Goal: Task Accomplishment & Management: Manage account settings

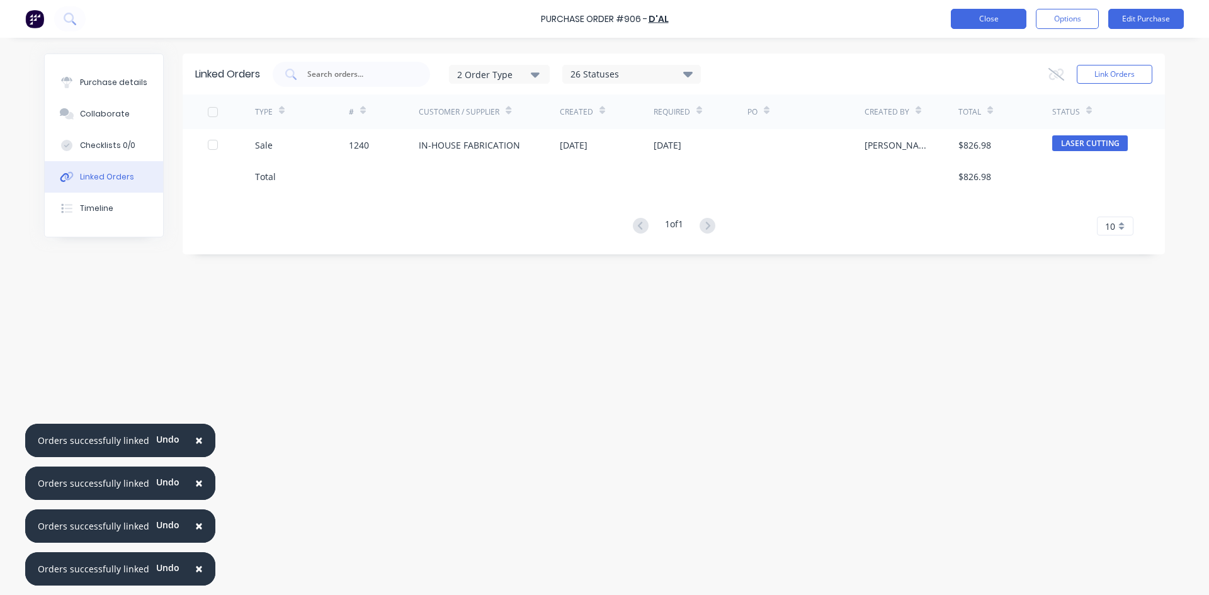
click at [979, 16] on button "Close" at bounding box center [989, 19] width 76 height 20
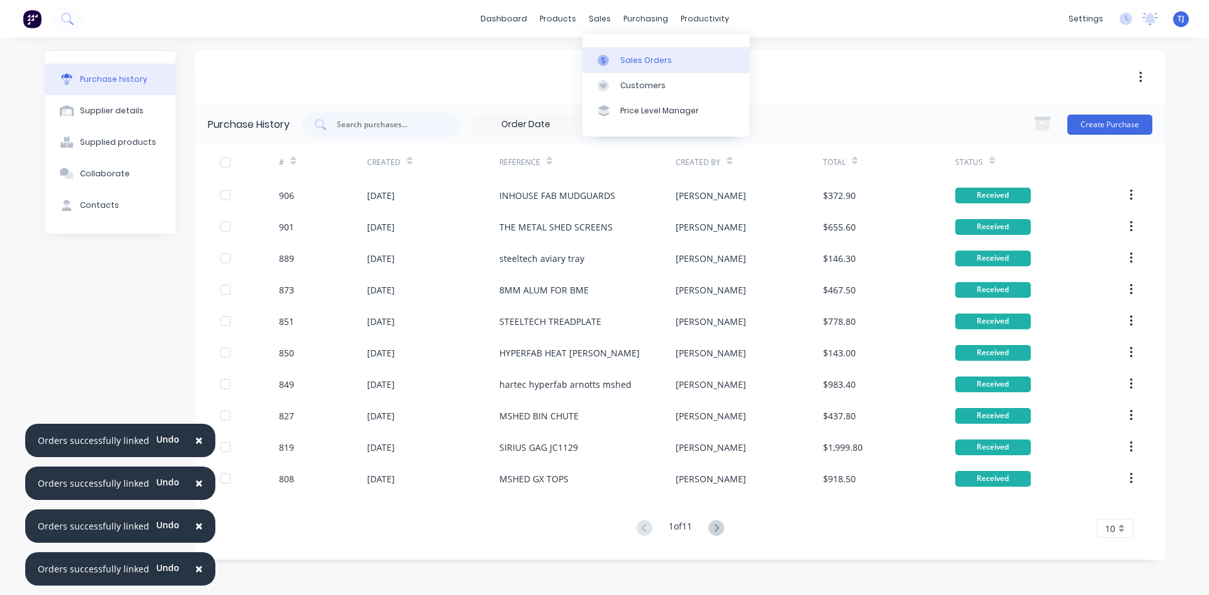
click at [642, 60] on div "Sales Orders" at bounding box center [646, 60] width 52 height 11
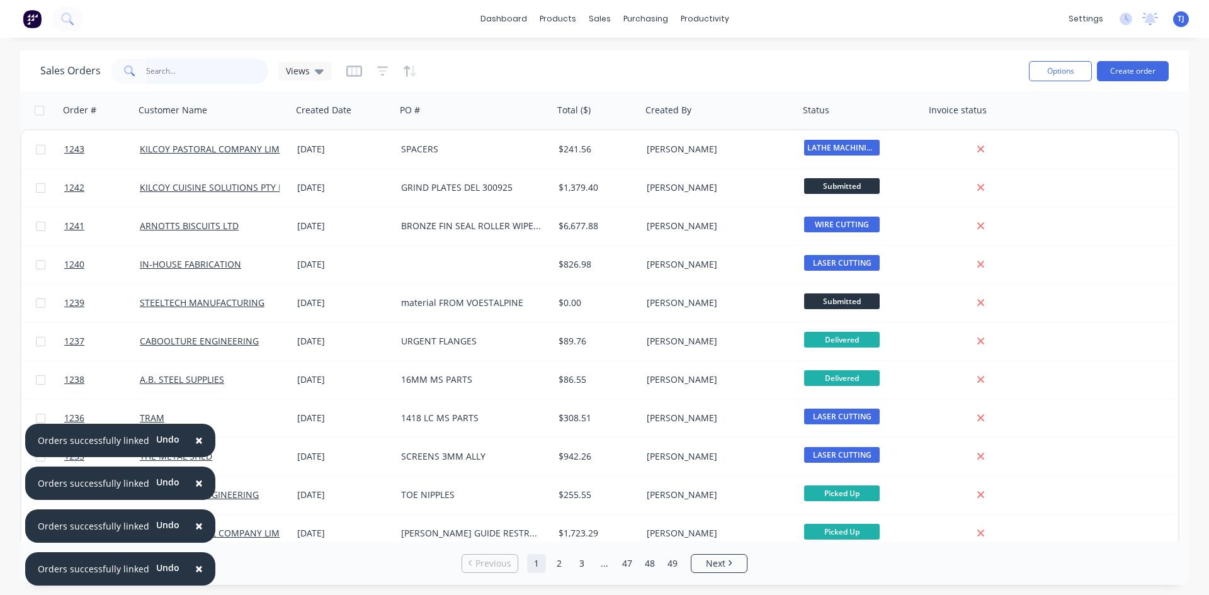
click at [235, 76] on input "text" at bounding box center [207, 71] width 123 height 25
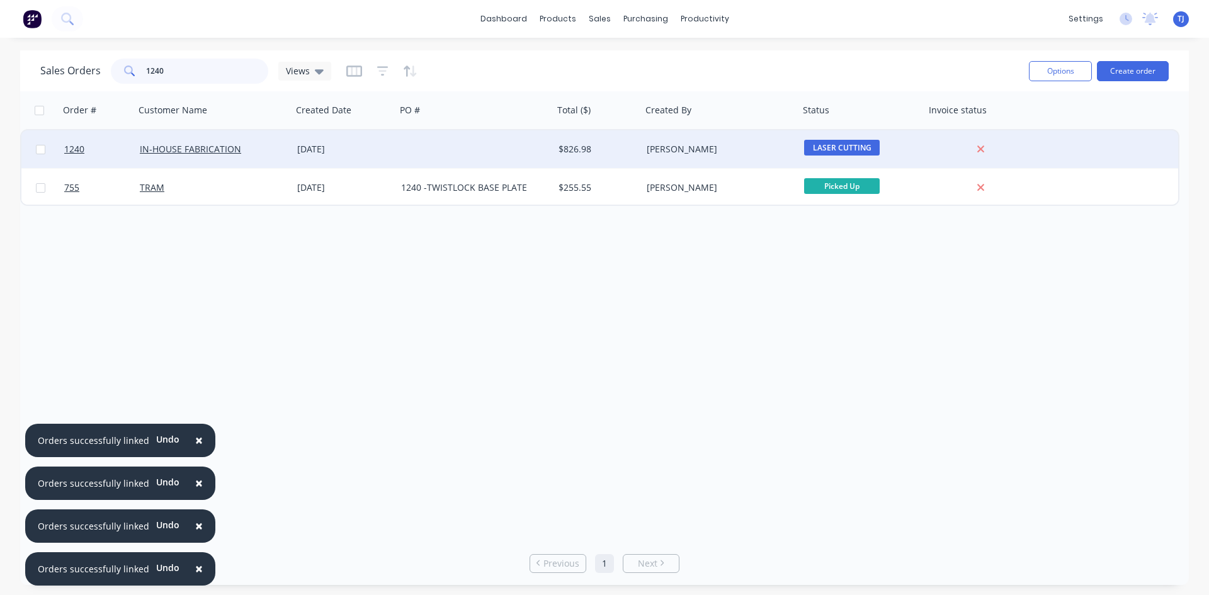
type input "1240"
click at [307, 147] on div "[DATE]" at bounding box center [344, 149] width 94 height 13
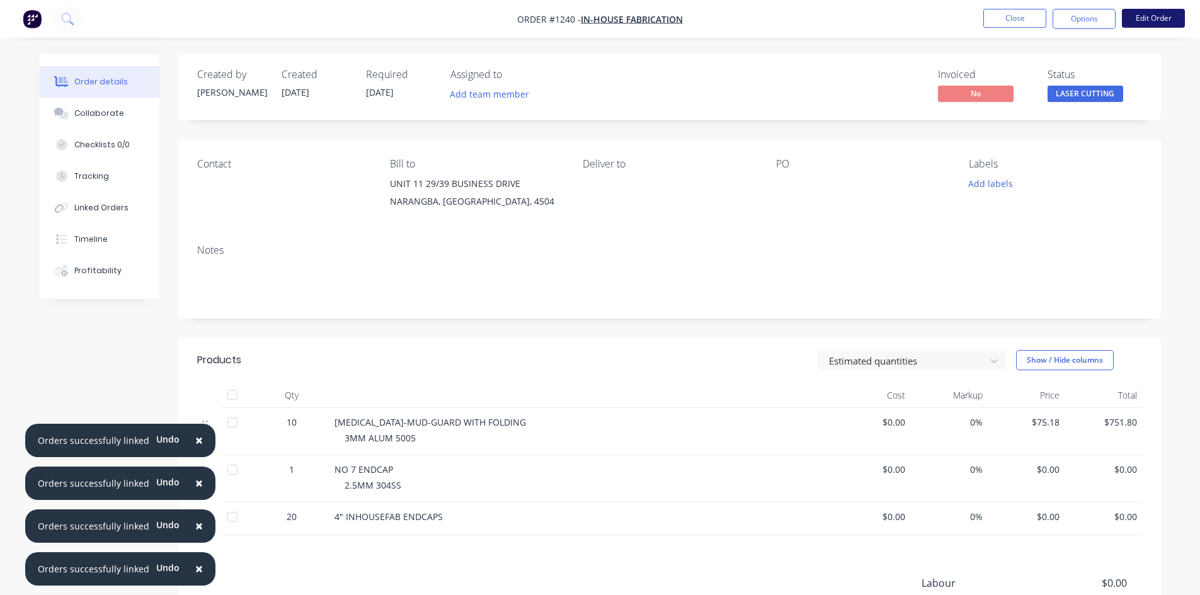
click at [1152, 23] on button "Edit Order" at bounding box center [1153, 18] width 63 height 19
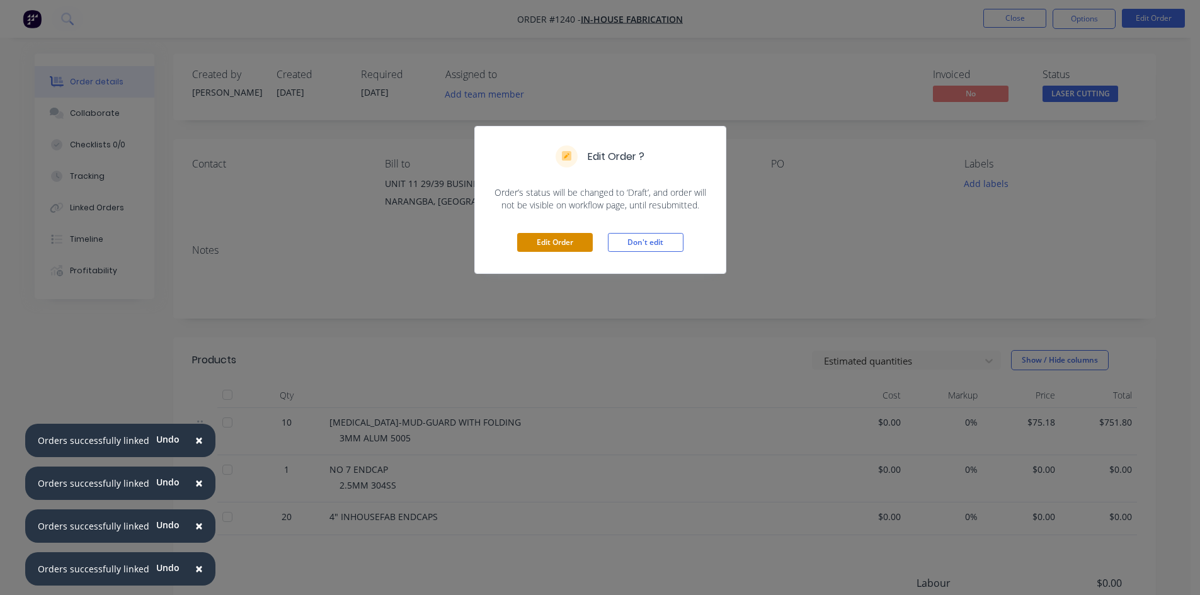
click at [557, 244] on button "Edit Order" at bounding box center [555, 242] width 76 height 19
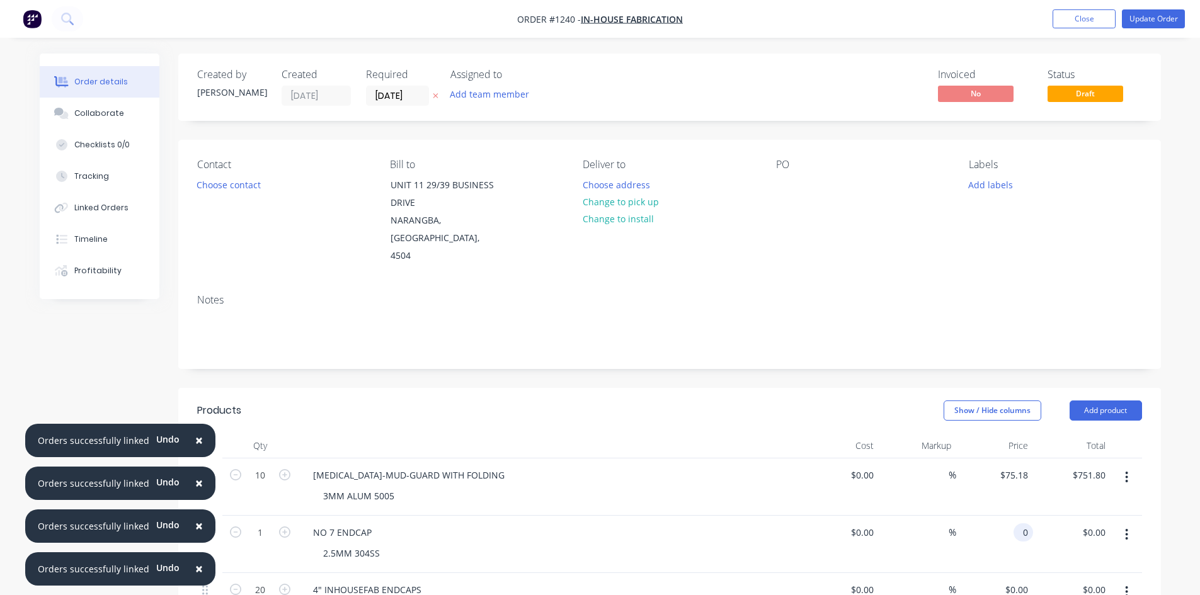
click at [1030, 523] on input "0" at bounding box center [1025, 532] width 14 height 18
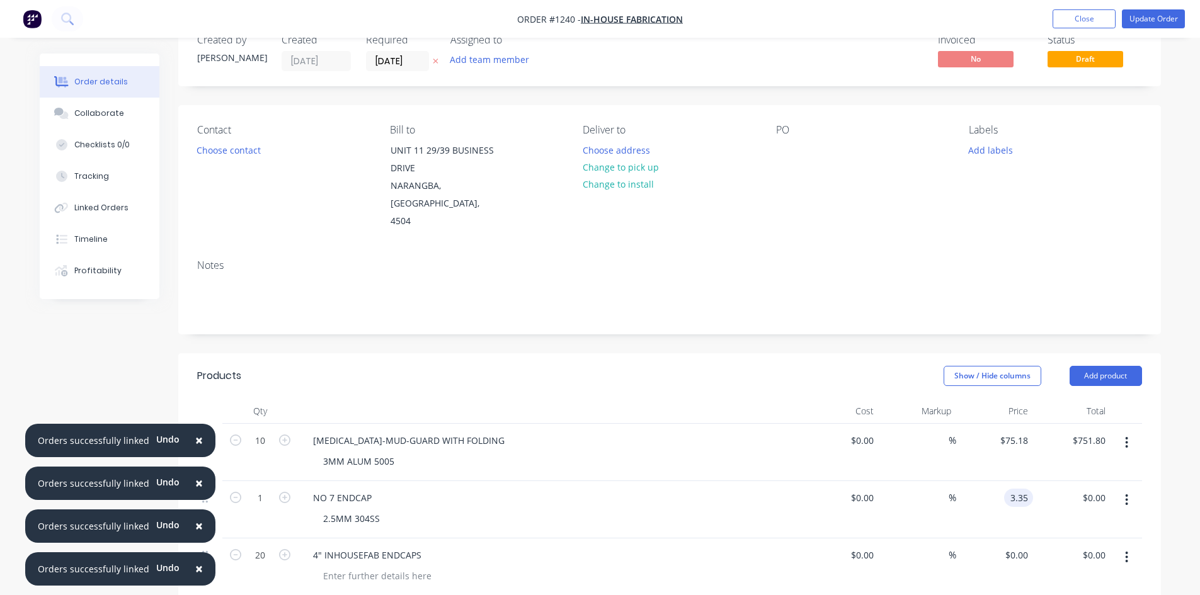
scroll to position [63, 0]
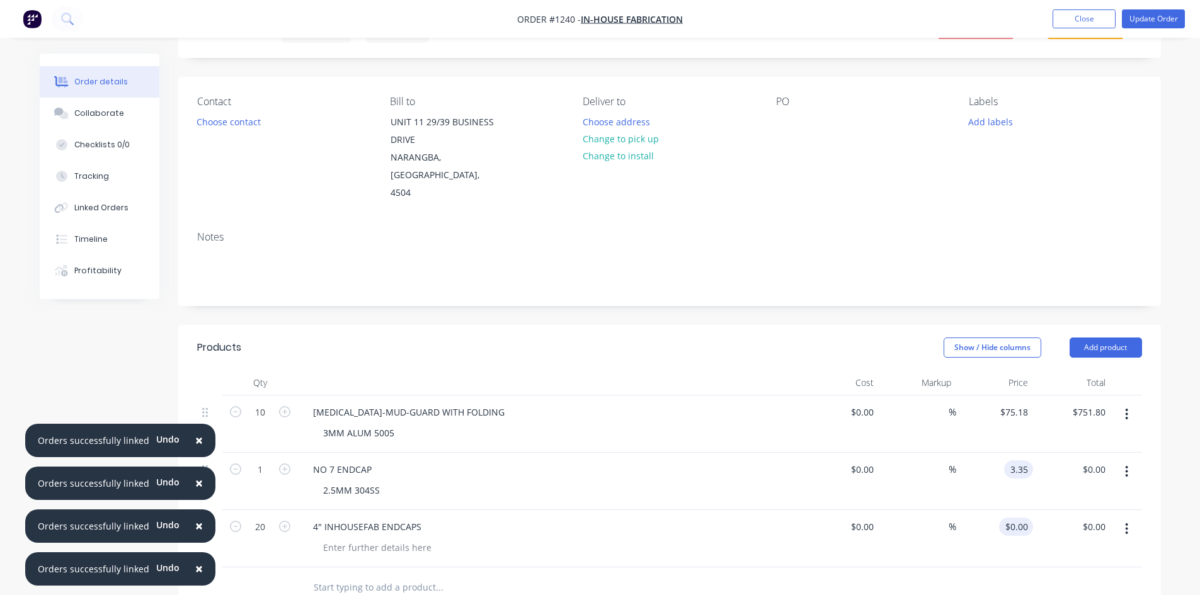
type input "$3.35"
click at [1018, 518] on input "0" at bounding box center [1018, 527] width 29 height 18
type input "$5.98"
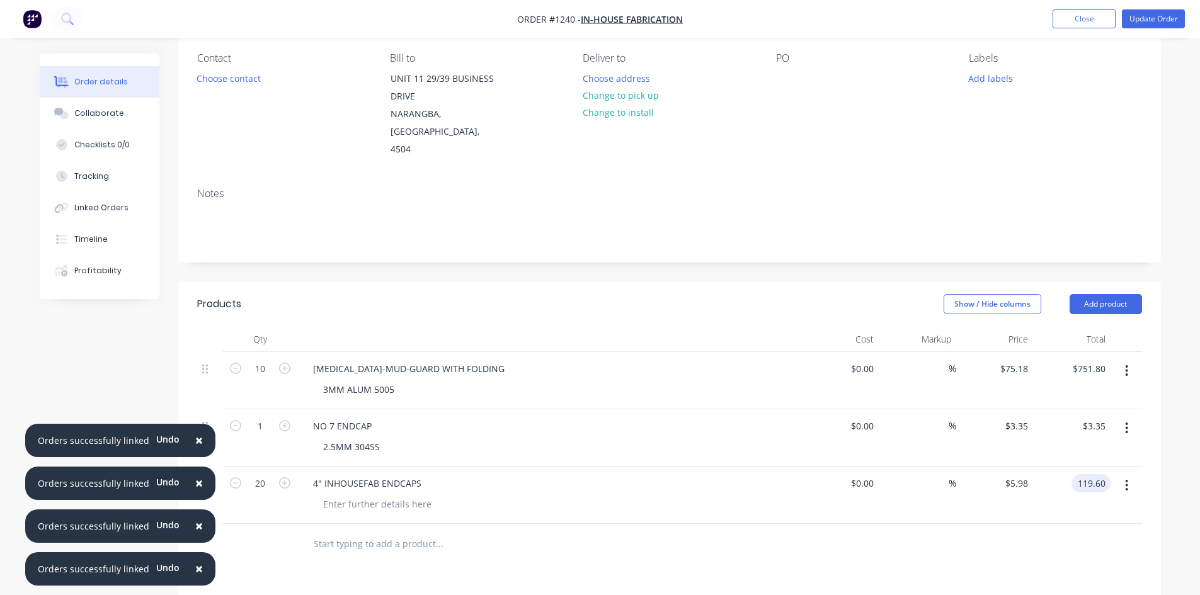
scroll to position [252, 0]
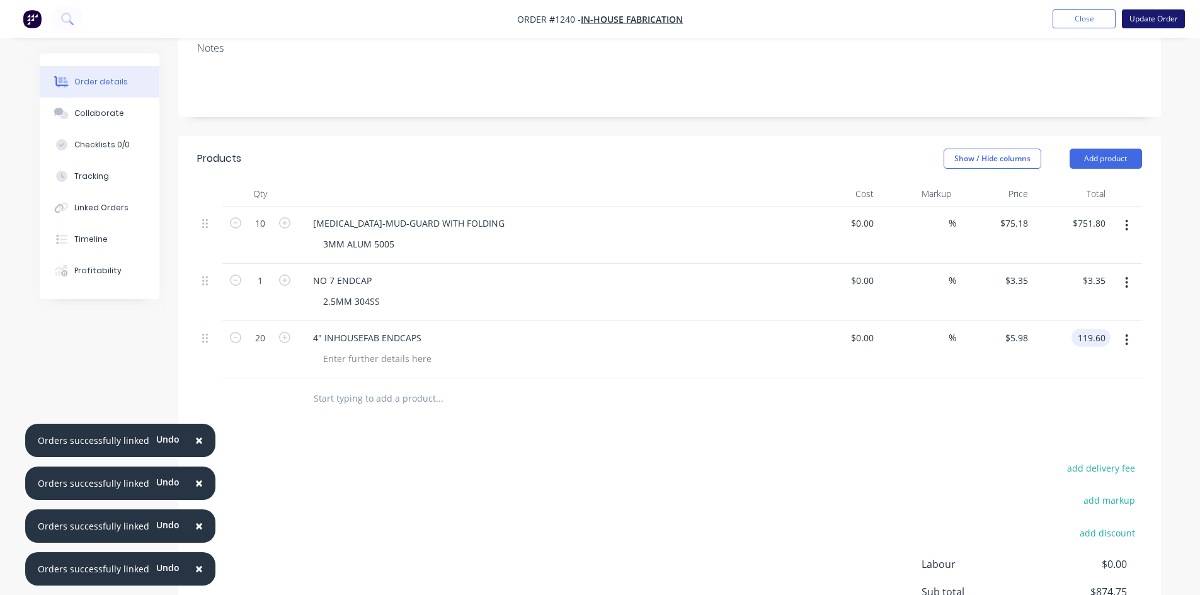
type input "$119.60"
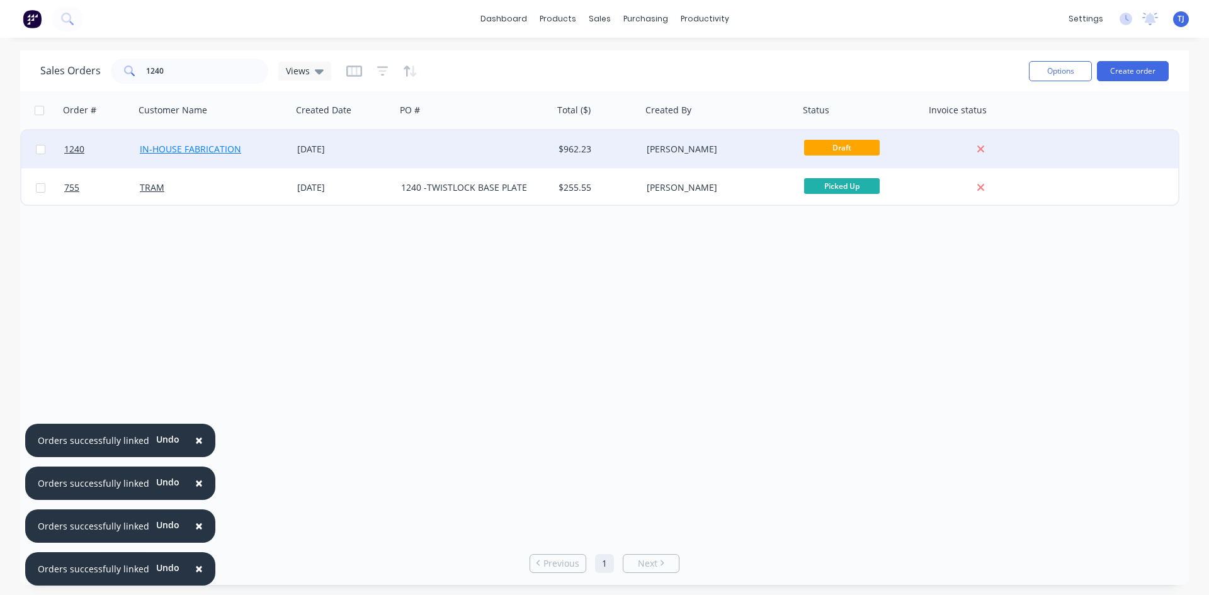
click at [222, 146] on link "IN-HOUSE FABRICATION" at bounding box center [190, 149] width 101 height 12
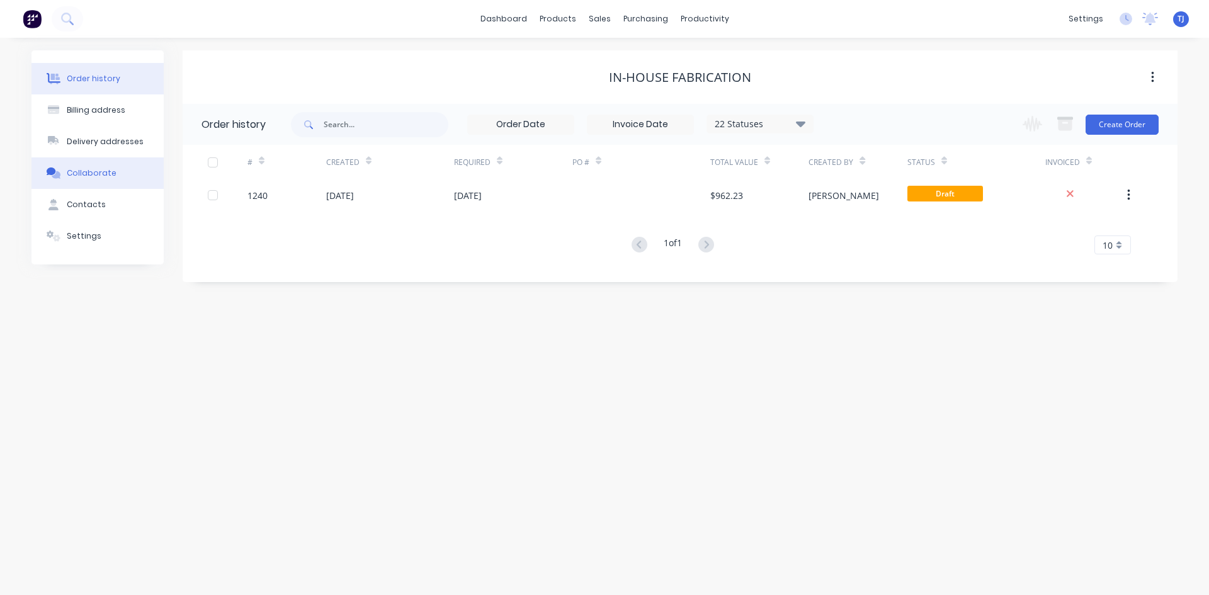
click at [84, 178] on div "Collaborate" at bounding box center [92, 173] width 50 height 11
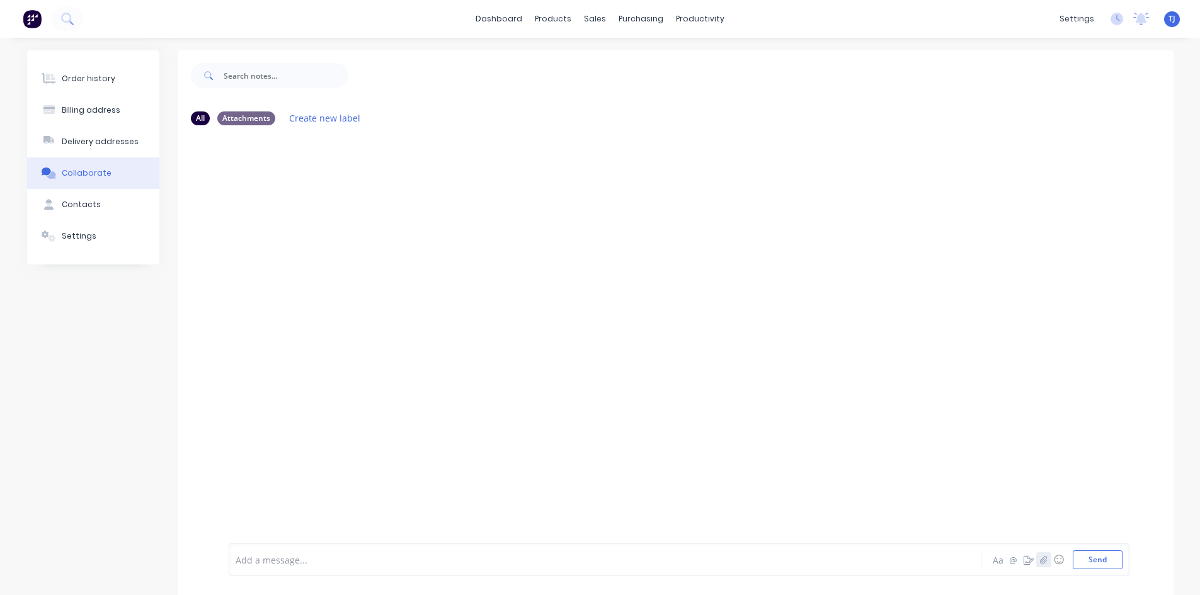
click at [1047, 559] on button "button" at bounding box center [1043, 559] width 15 height 15
click at [1036, 562] on button "button" at bounding box center [1043, 559] width 15 height 15
click at [1099, 563] on button "Send" at bounding box center [1097, 559] width 50 height 19
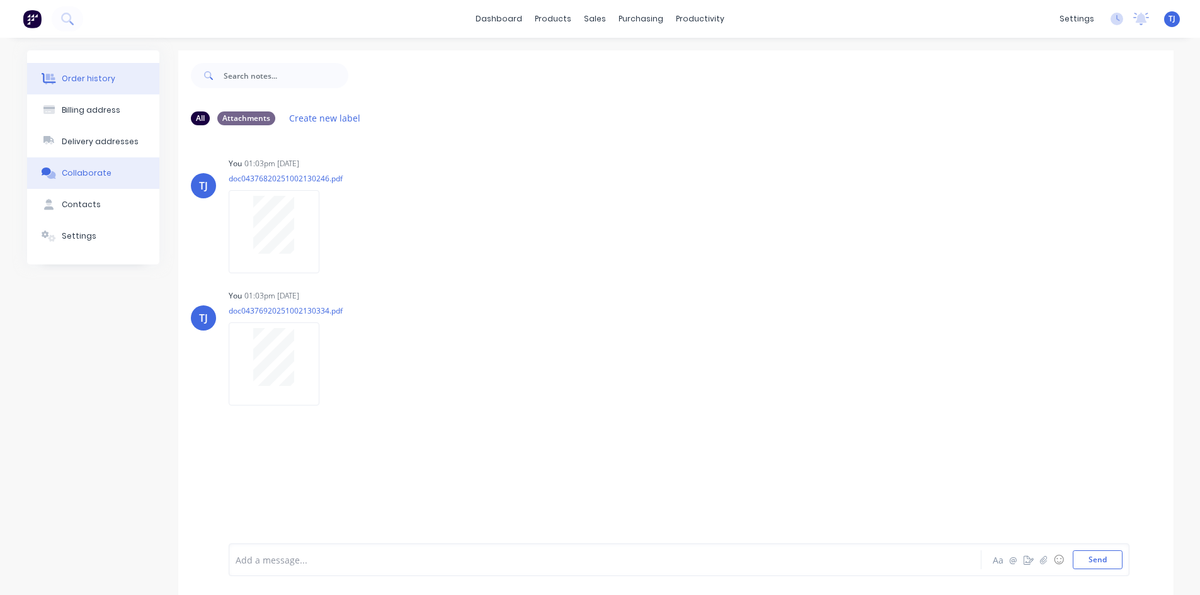
click at [103, 77] on div "Order history" at bounding box center [89, 78] width 54 height 11
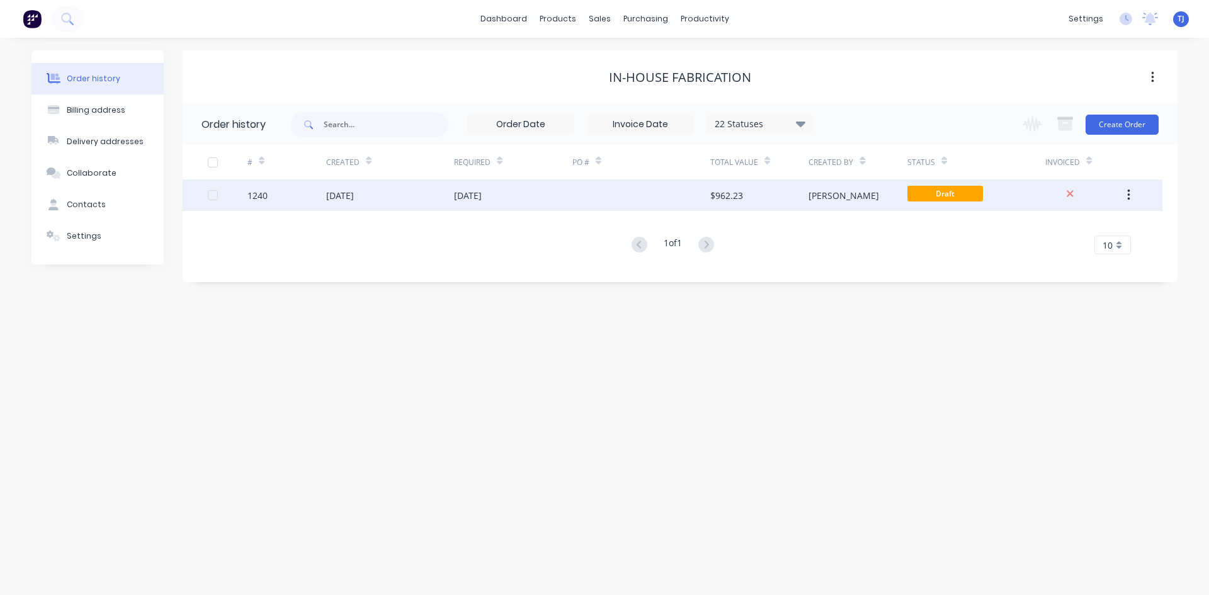
click at [482, 196] on div "[DATE]" at bounding box center [468, 195] width 28 height 13
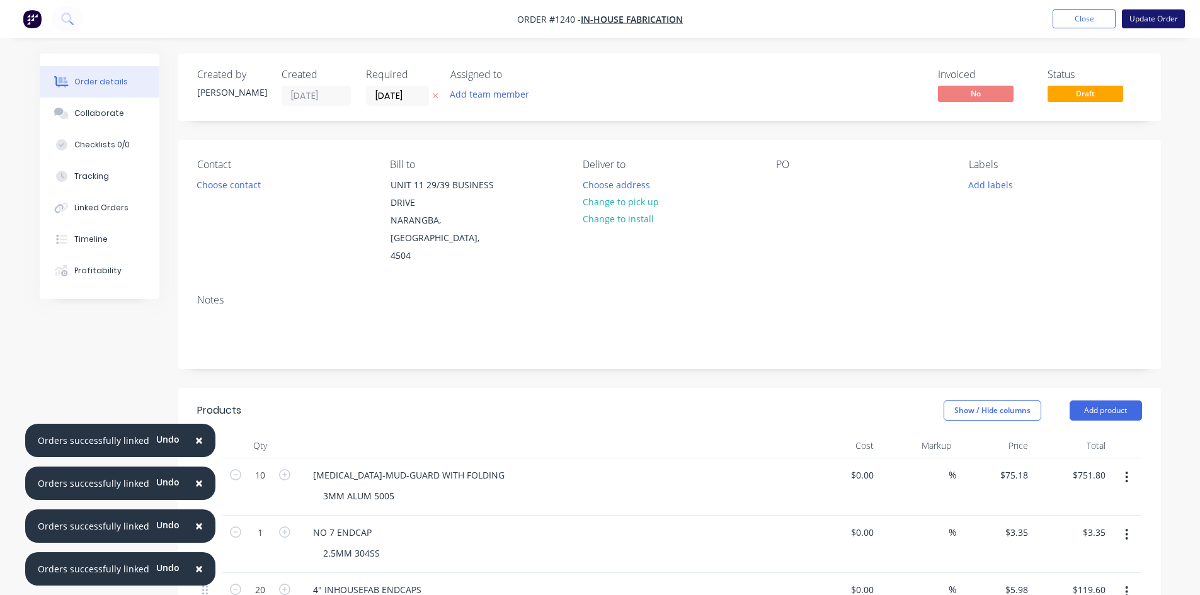
click at [1160, 15] on button "Update Order" at bounding box center [1153, 18] width 63 height 19
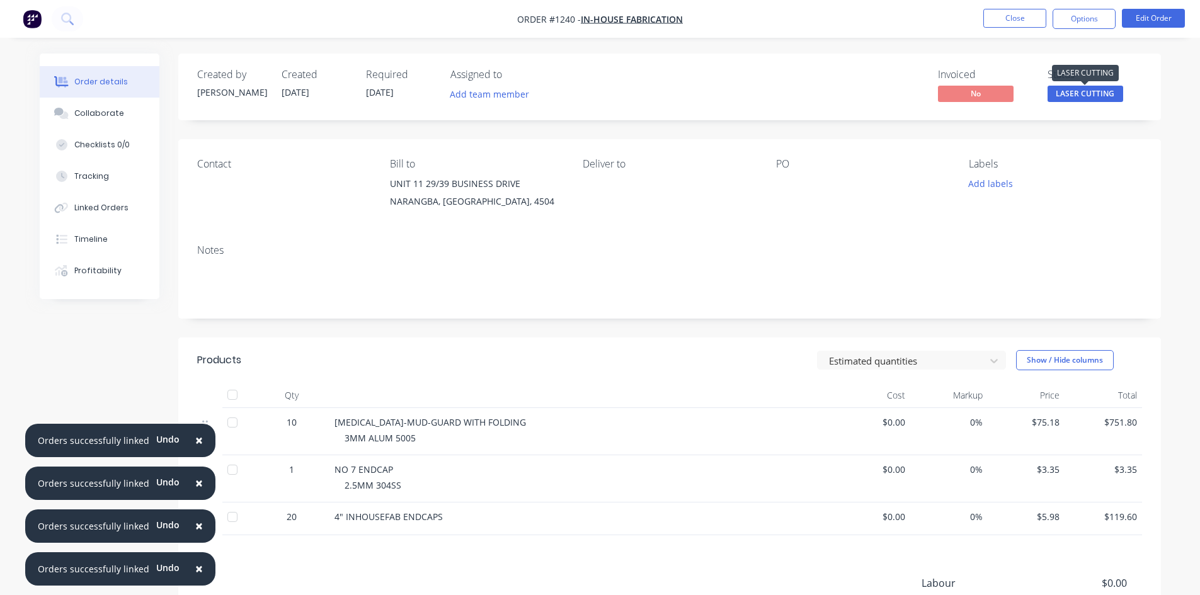
click at [1100, 96] on span "LASER CUTTING" at bounding box center [1085, 94] width 76 height 16
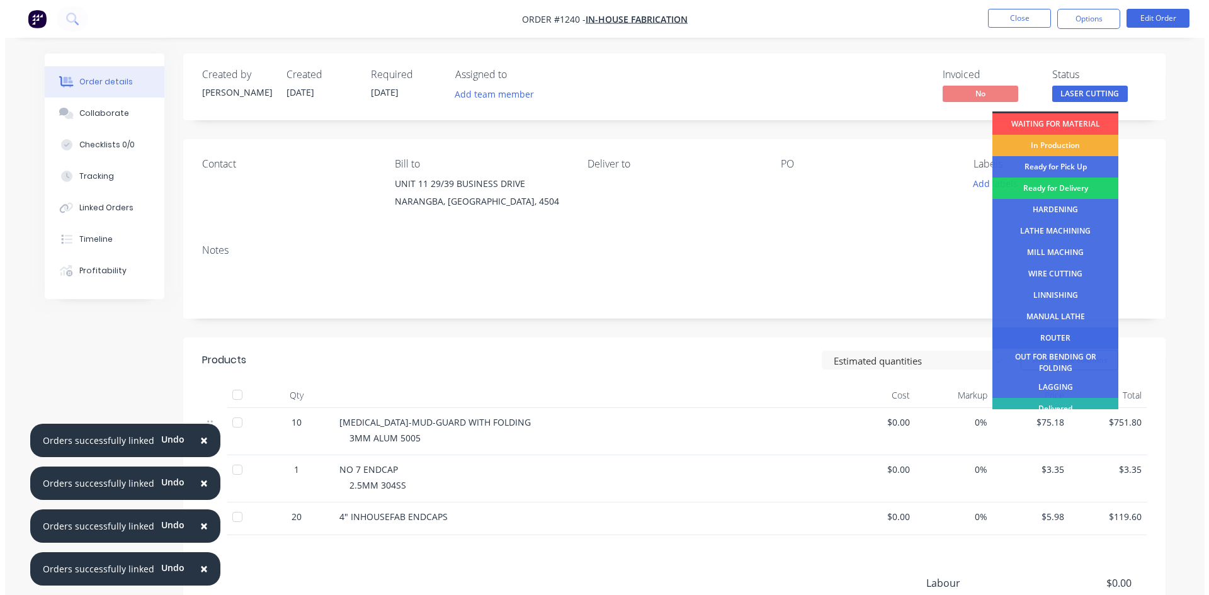
scroll to position [51, 0]
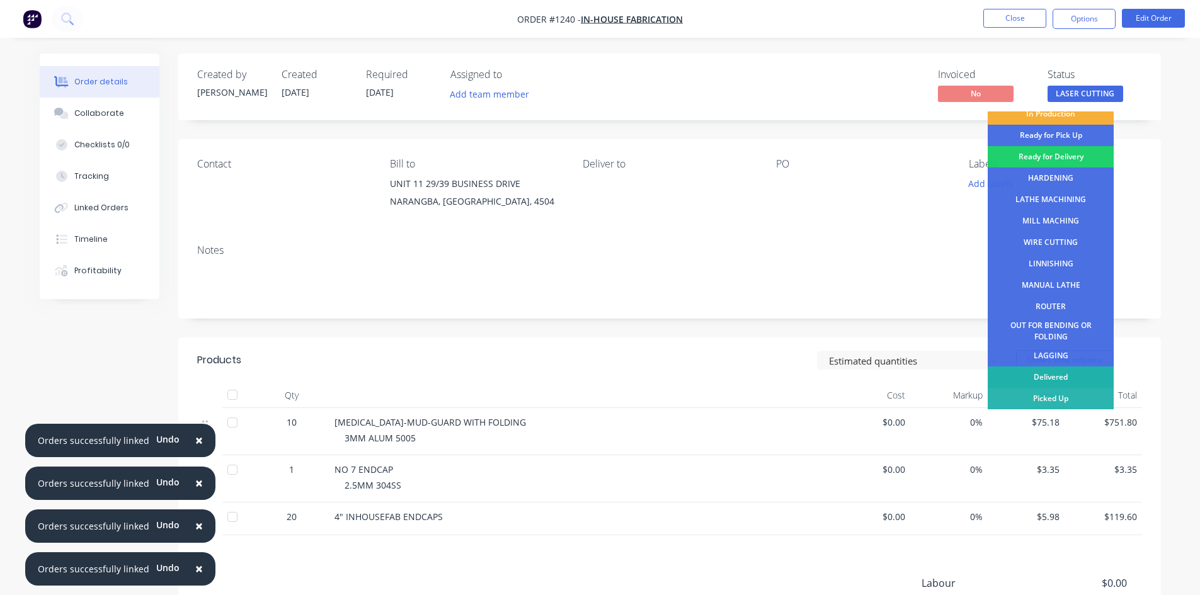
click at [1045, 377] on div "Delivered" at bounding box center [1050, 377] width 126 height 21
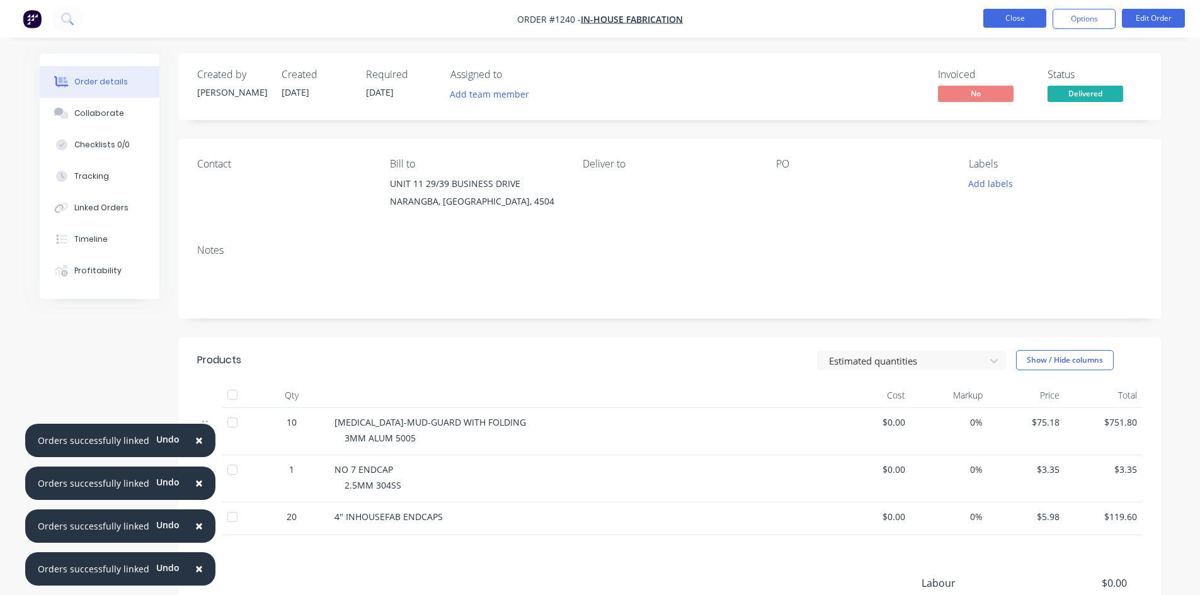
click at [1021, 20] on button "Close" at bounding box center [1014, 18] width 63 height 19
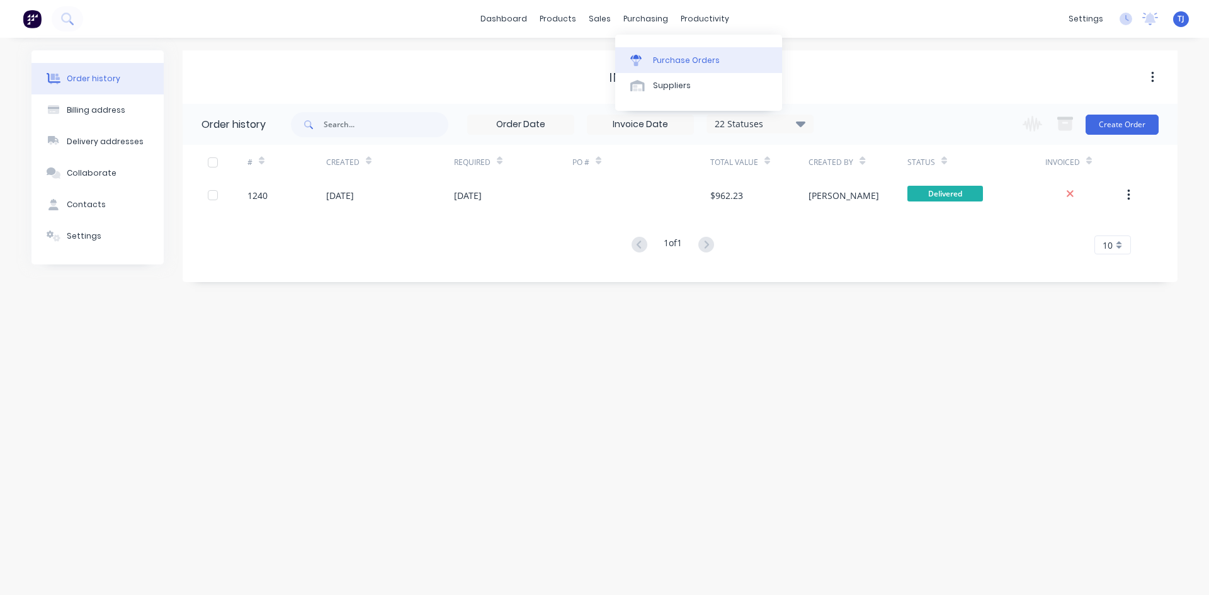
click at [687, 54] on link "Purchase Orders" at bounding box center [698, 59] width 167 height 25
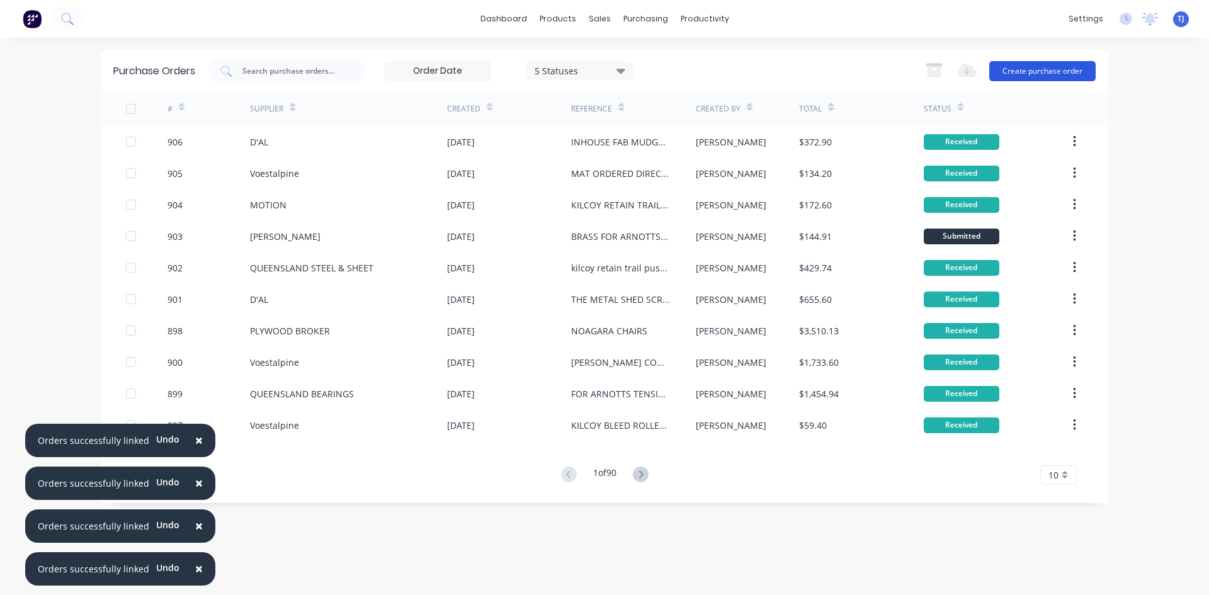
click at [1058, 69] on button "Create purchase order" at bounding box center [1042, 71] width 106 height 20
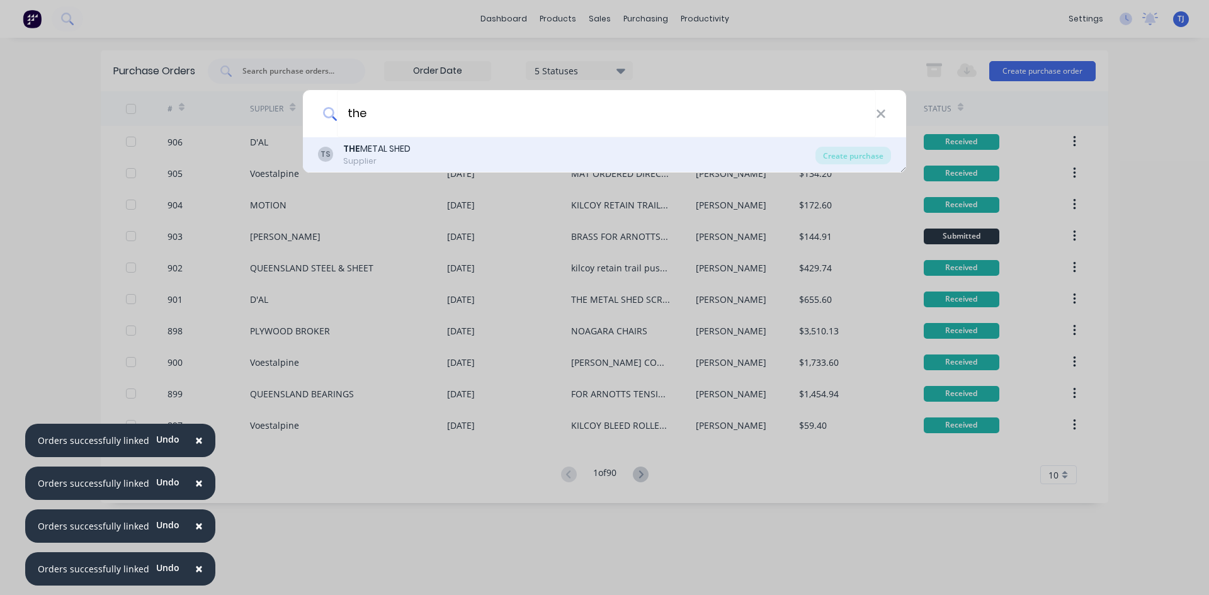
type input "the"
click at [415, 155] on div "TS THE METAL SHED Supplier" at bounding box center [566, 154] width 497 height 25
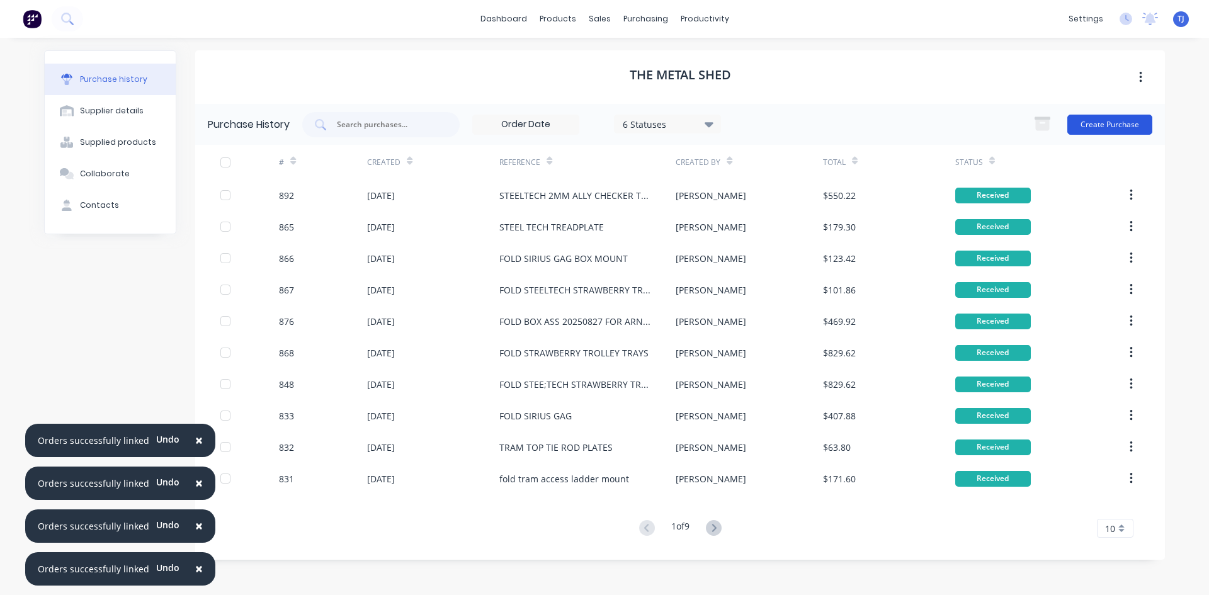
click at [1098, 128] on button "Create Purchase" at bounding box center [1109, 125] width 85 height 20
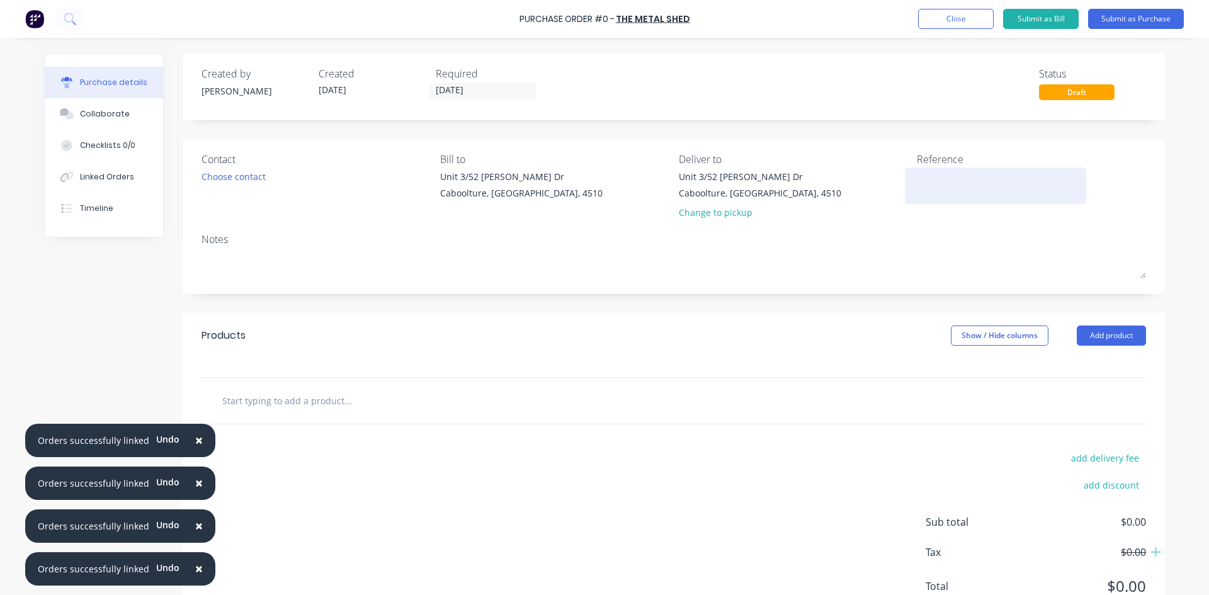
click at [938, 185] on textarea at bounding box center [995, 184] width 157 height 28
type textarea "FOLD INHOUSE FAB MUDGUARDS"
type textarea "x"
type textarea "FOLD INHOUSE FAB MUDGUARDS"
click at [1090, 341] on button "Add product" at bounding box center [1111, 336] width 69 height 20
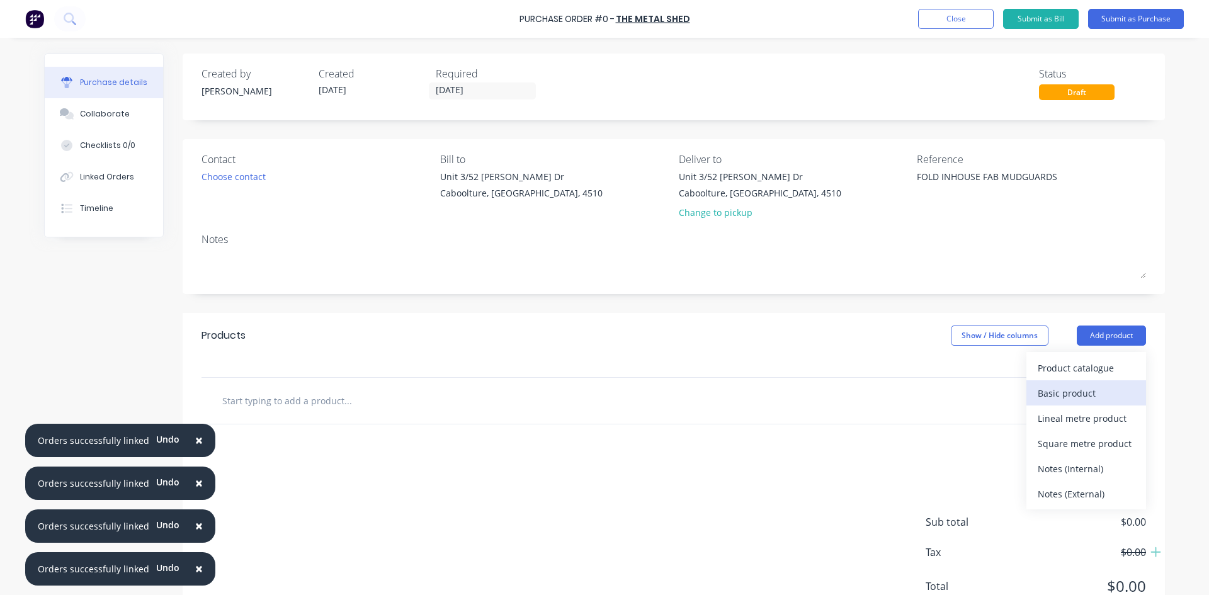
click at [1070, 402] on button "Basic product" at bounding box center [1086, 392] width 120 height 25
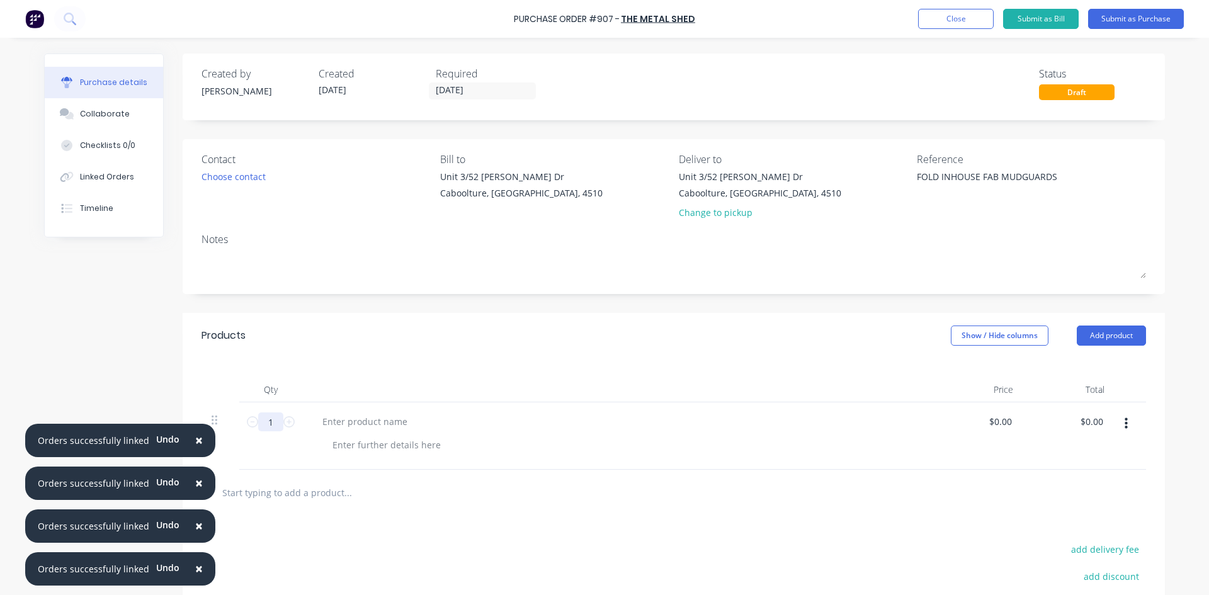
click at [270, 426] on input "1" at bounding box center [270, 421] width 25 height 19
type textarea "x"
type input "10"
type textarea "x"
type input "10"
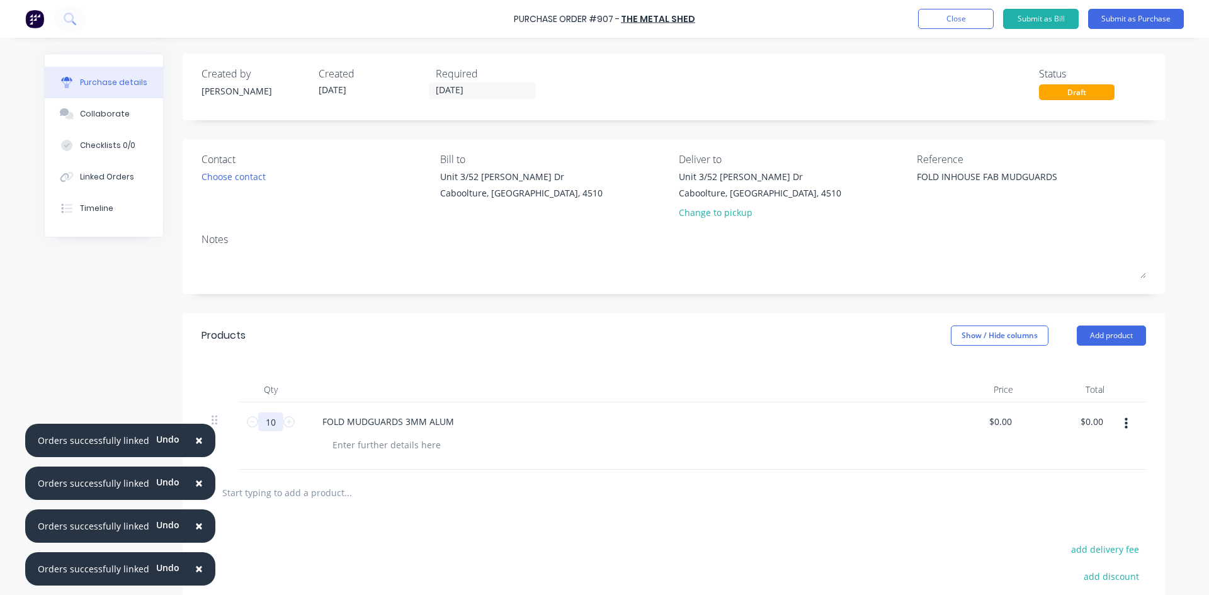
type textarea "x"
type input "0"
type input "18.70"
type textarea "x"
type input "$18.70"
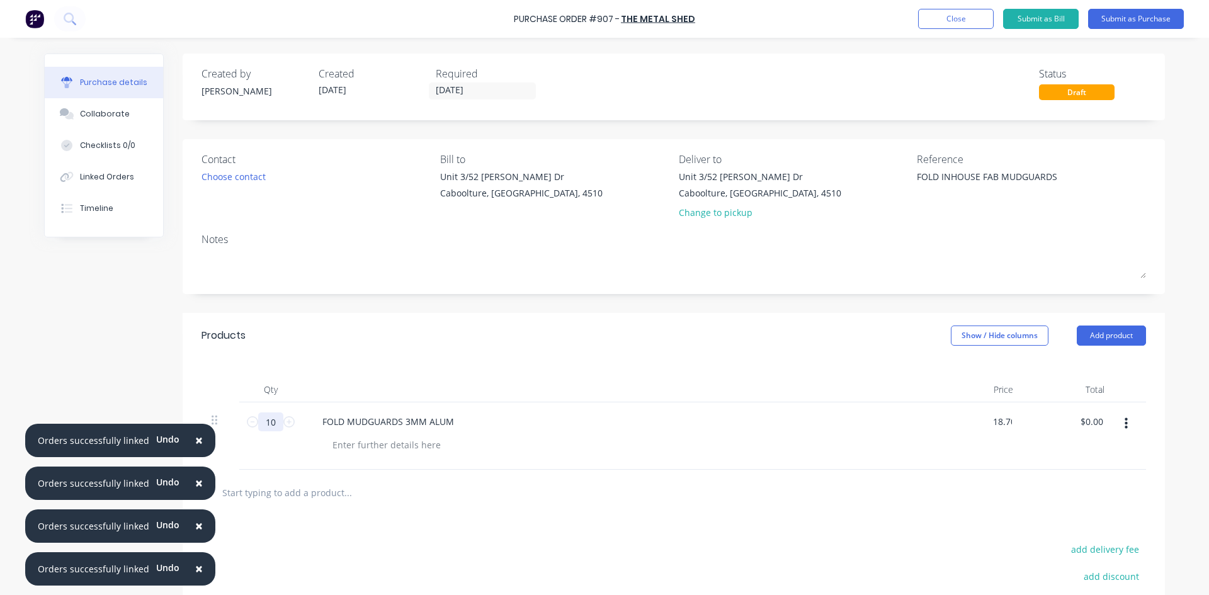
type input "187.00"
type textarea "x"
type input "$187.00"
click at [1180, 22] on button "Submit as Purchase" at bounding box center [1136, 19] width 96 height 20
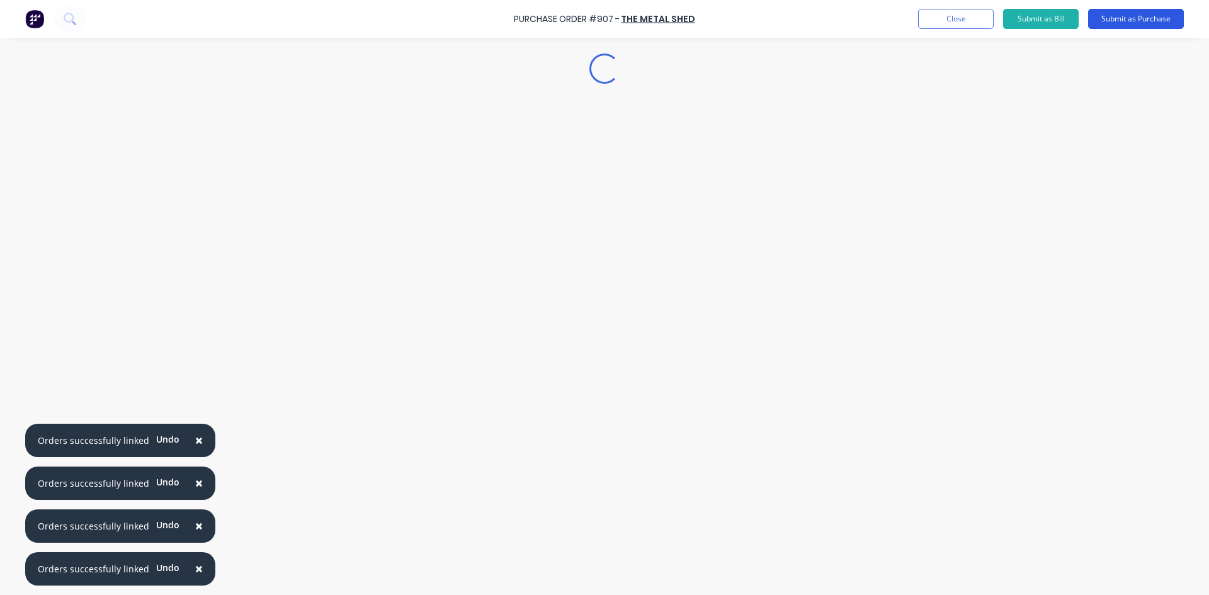
type textarea "x"
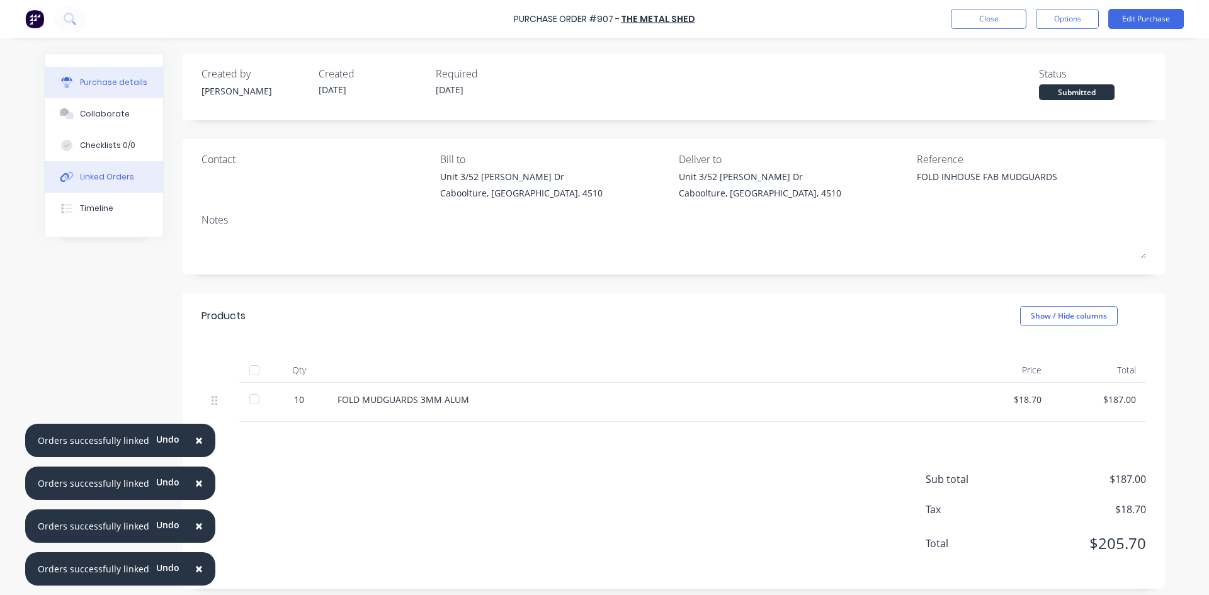
click at [129, 176] on button "Linked Orders" at bounding box center [104, 176] width 118 height 31
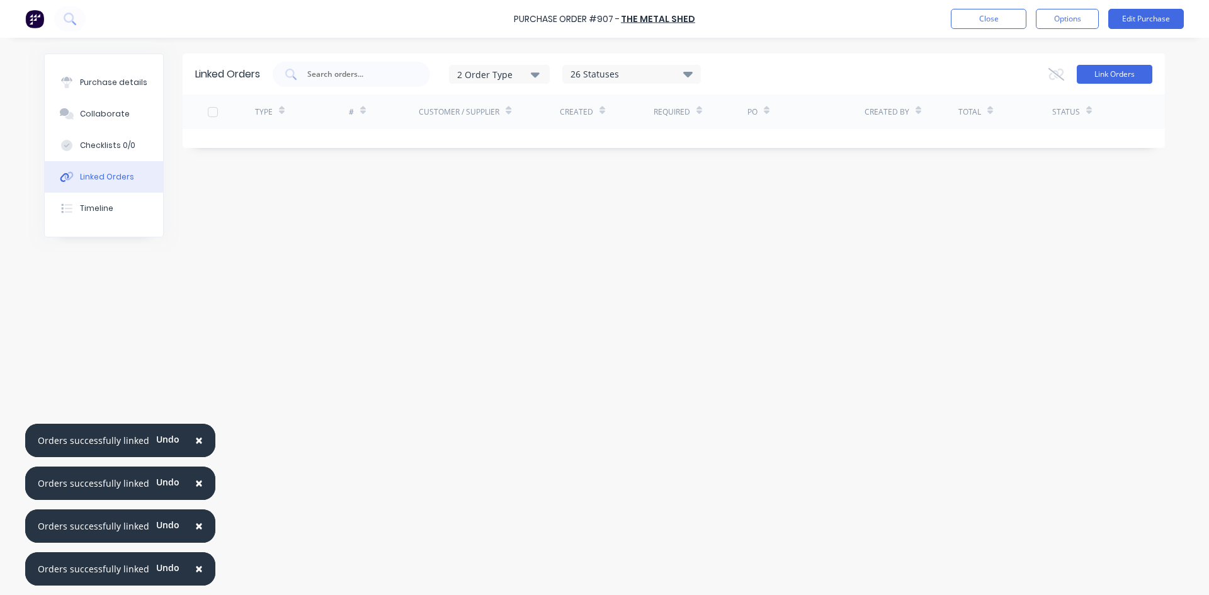
click at [1107, 69] on button "Link Orders" at bounding box center [1115, 74] width 76 height 19
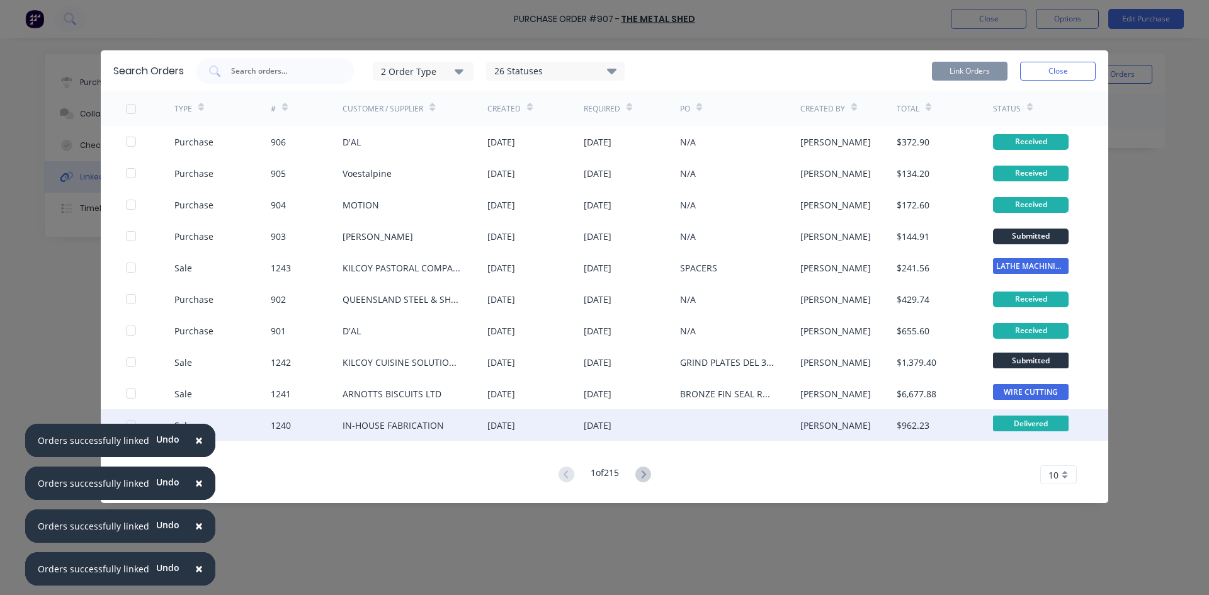
click at [195, 434] on span "×" at bounding box center [199, 440] width 8 height 18
click at [130, 426] on div at bounding box center [130, 424] width 25 height 25
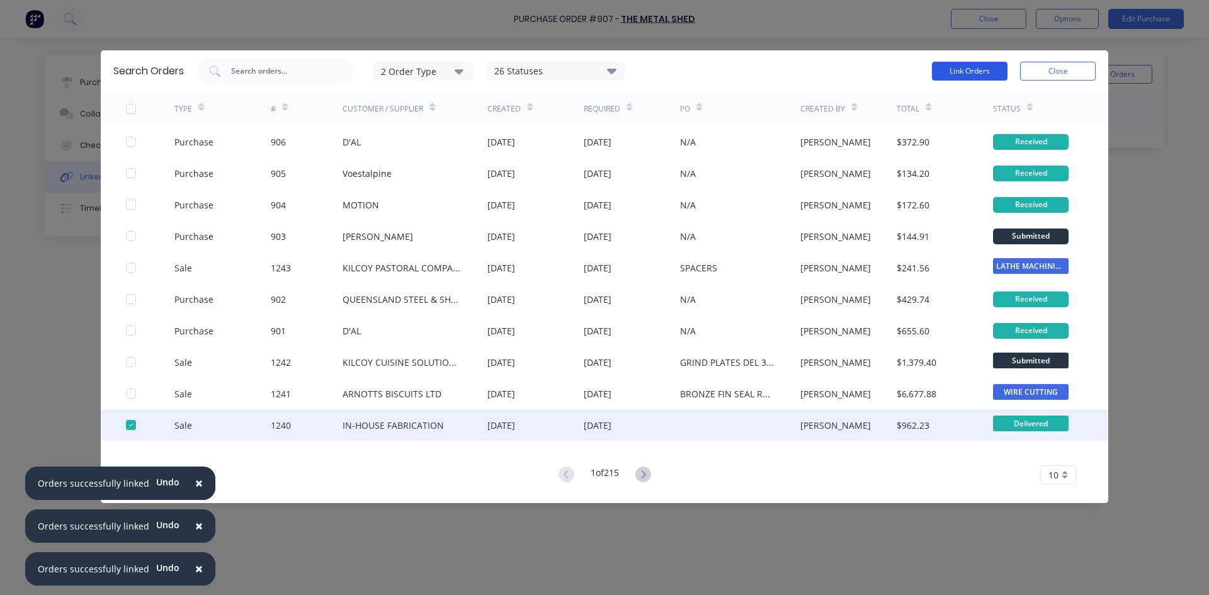
click at [984, 67] on button "Link Orders" at bounding box center [970, 71] width 76 height 19
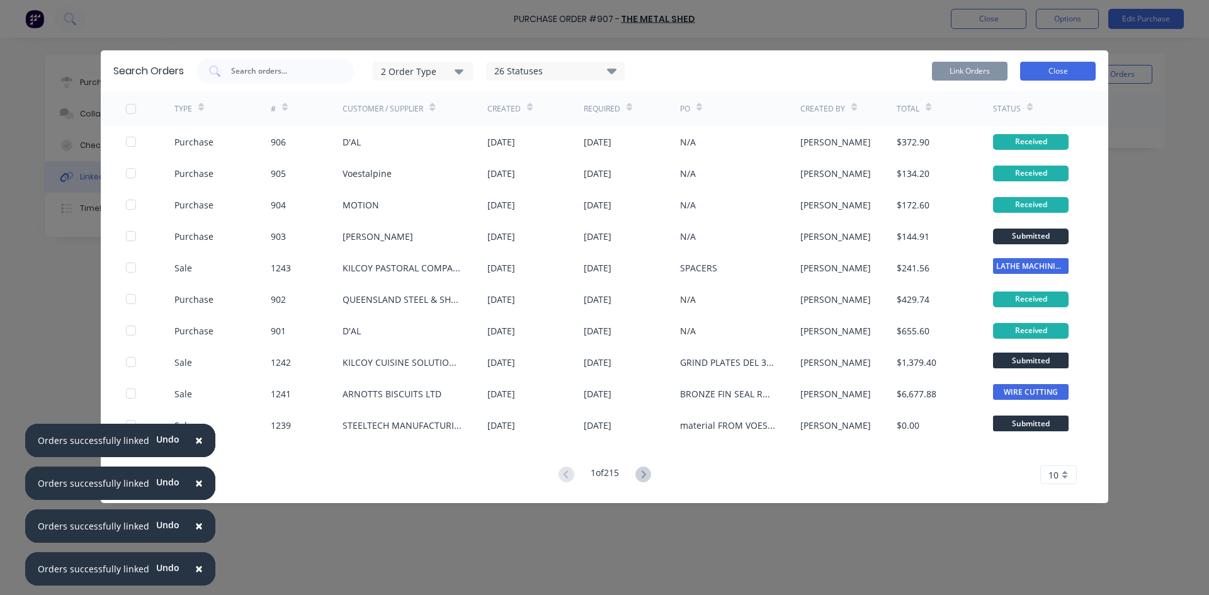
click at [1042, 68] on button "Close" at bounding box center [1058, 71] width 76 height 19
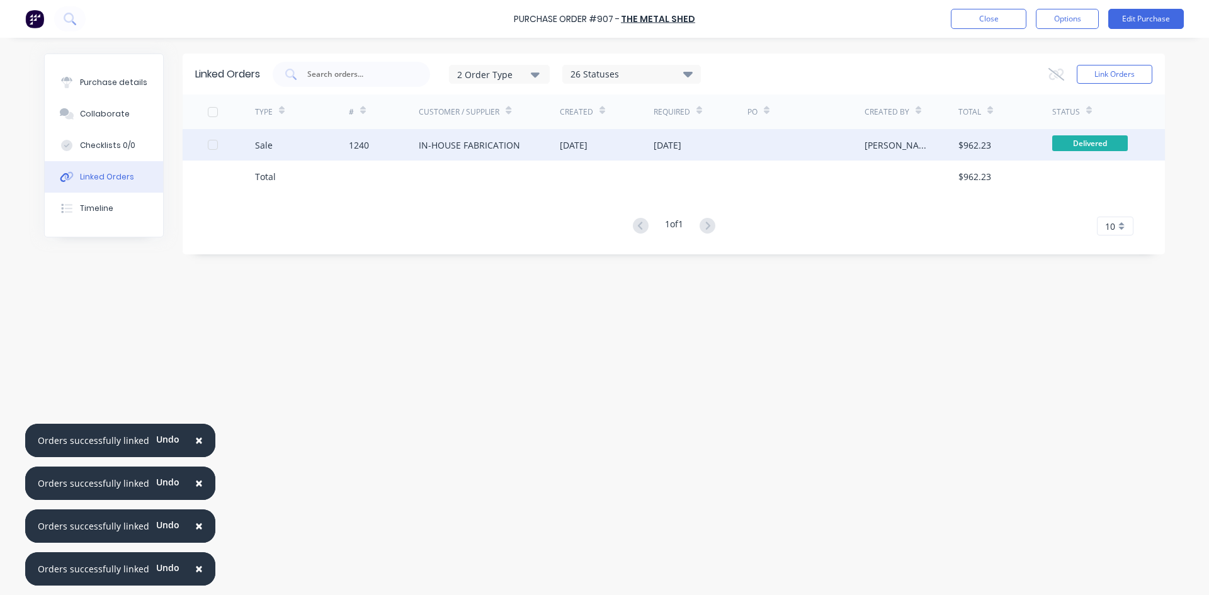
click at [481, 146] on div "IN-HOUSE FABRICATION" at bounding box center [469, 145] width 101 height 13
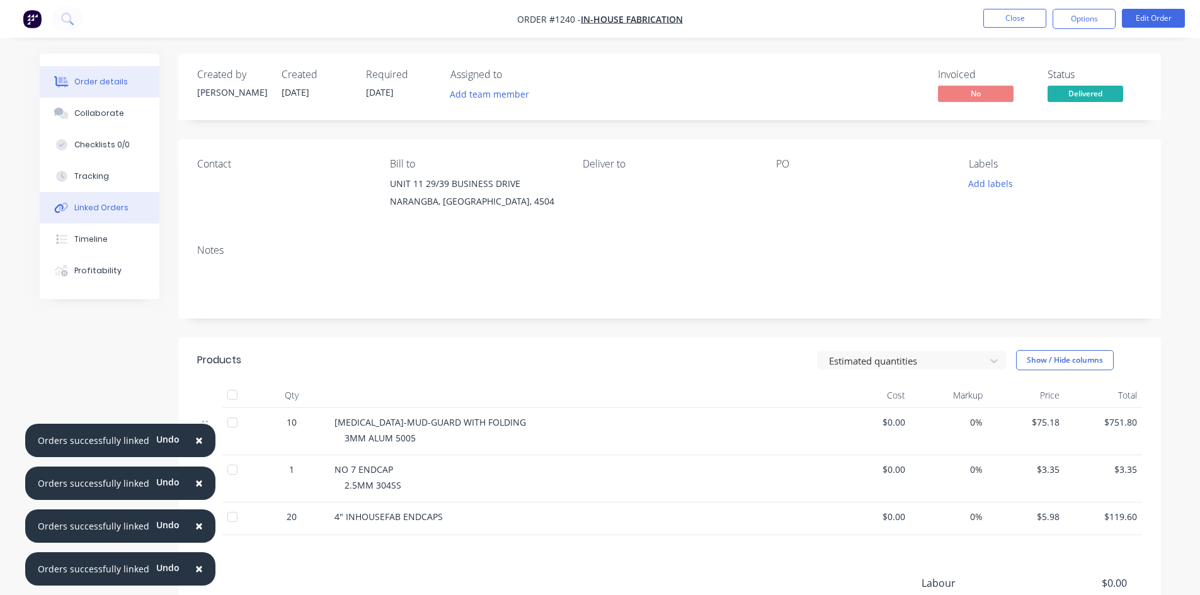
click at [100, 214] on button "Linked Orders" at bounding box center [100, 207] width 120 height 31
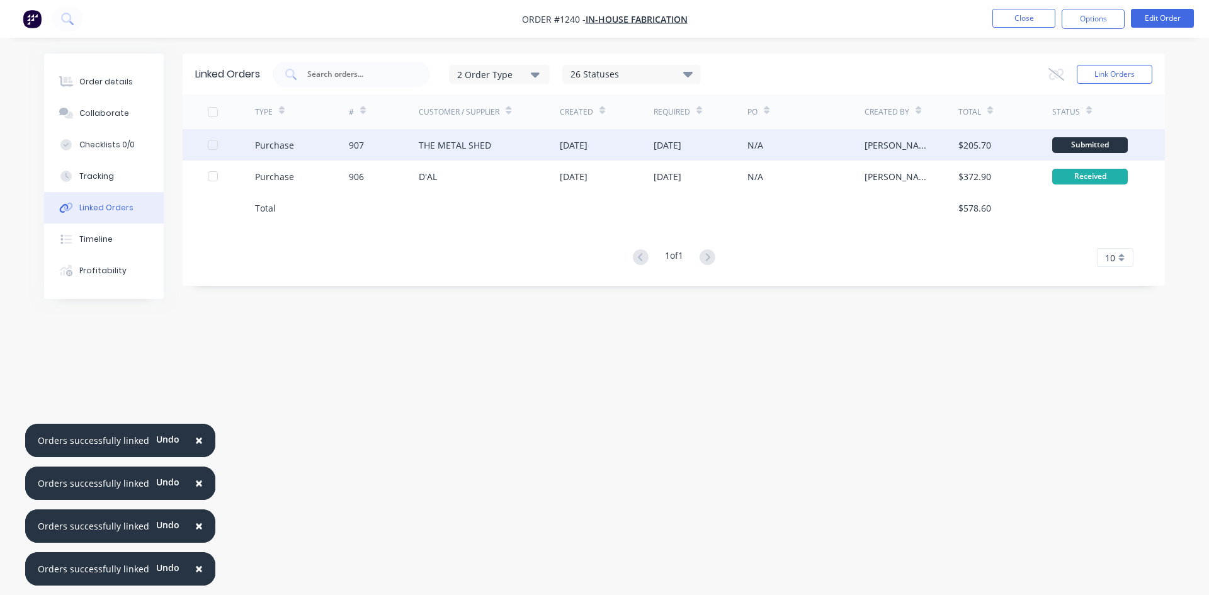
click at [512, 141] on div "THE METAL SHED" at bounding box center [489, 144] width 141 height 31
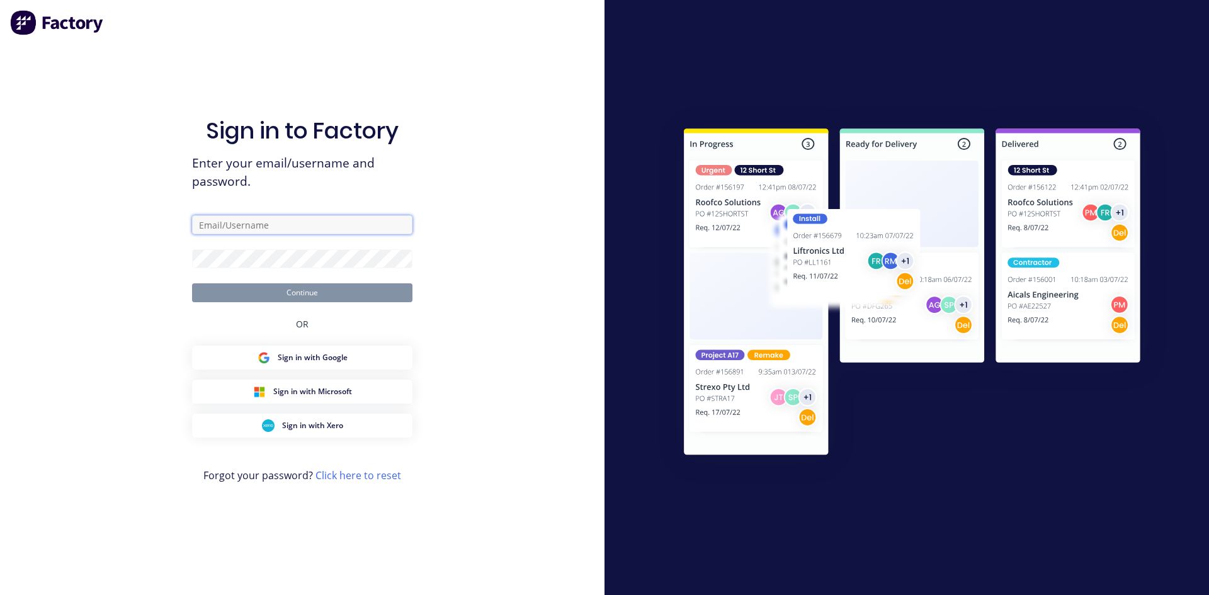
click at [239, 226] on input "text" at bounding box center [302, 224] width 220 height 19
type input "[EMAIL_ADDRESS][DOMAIN_NAME]"
click at [314, 285] on button "Continue" at bounding box center [302, 292] width 220 height 19
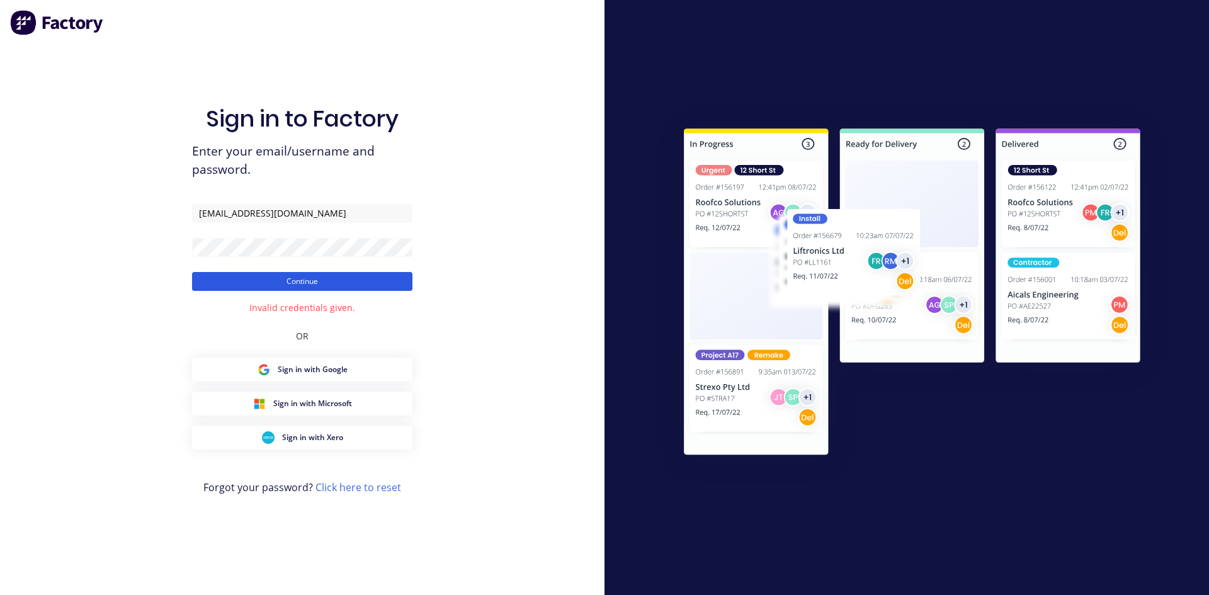
click at [338, 281] on button "Continue" at bounding box center [302, 281] width 220 height 19
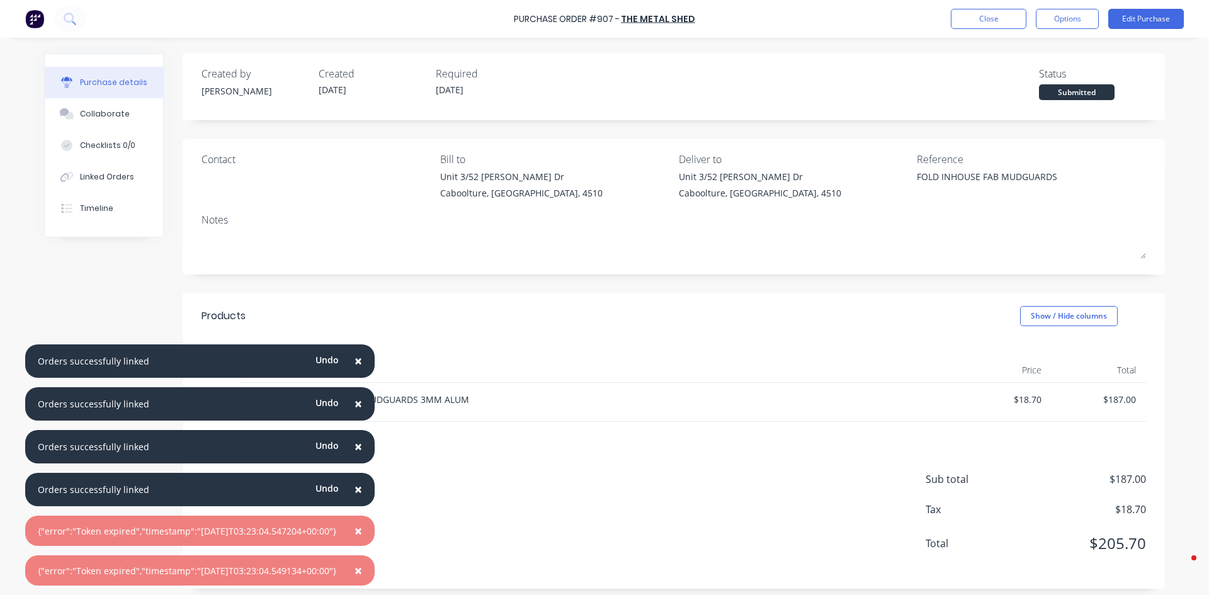
click at [362, 360] on span "×" at bounding box center [359, 361] width 8 height 18
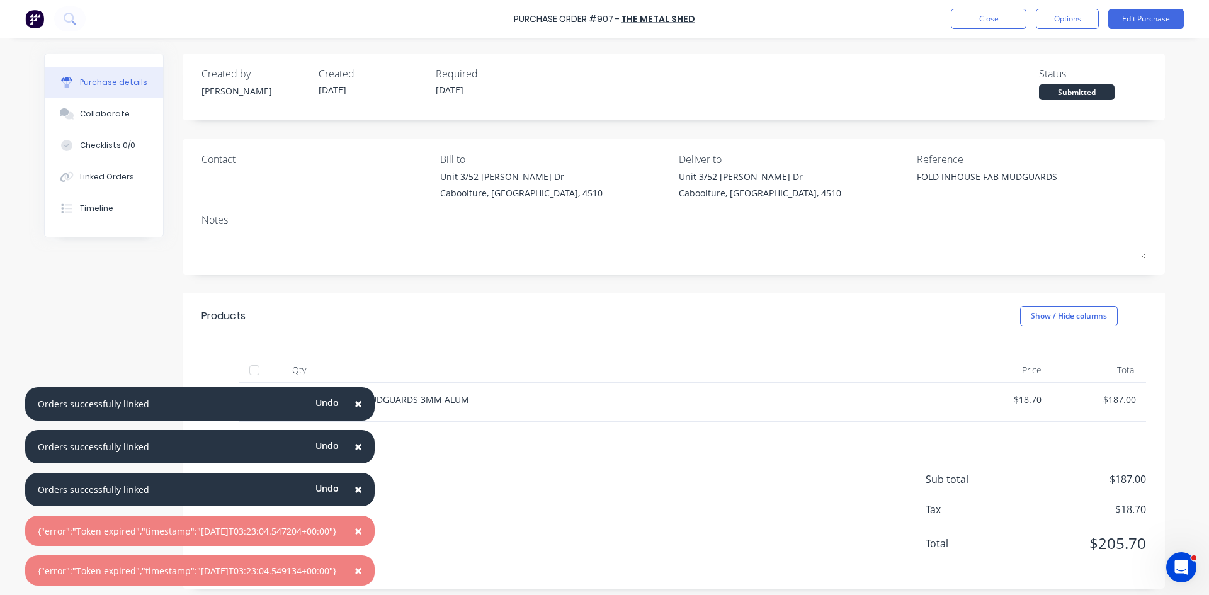
click at [362, 406] on span "×" at bounding box center [359, 404] width 8 height 18
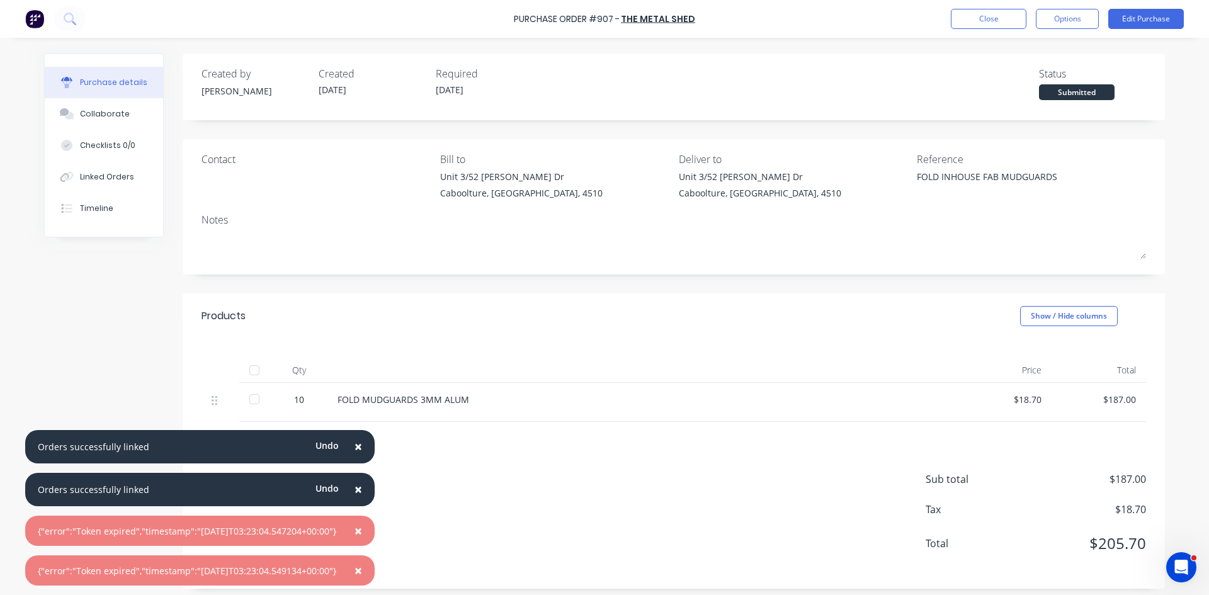
click at [251, 367] on div at bounding box center [254, 370] width 25 height 25
type textarea "x"
click at [998, 23] on button "Close" at bounding box center [989, 19] width 76 height 20
